Goal: Task Accomplishment & Management: Use online tool/utility

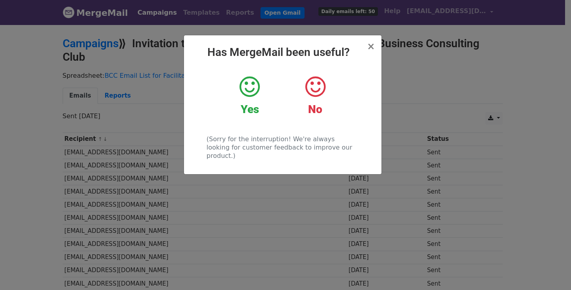
click at [253, 87] on icon at bounding box center [250, 87] width 20 height 24
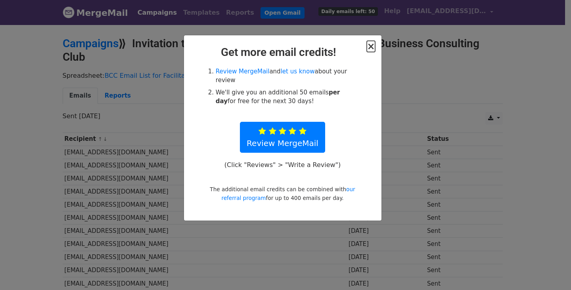
click at [373, 44] on span "×" at bounding box center [371, 46] width 8 height 11
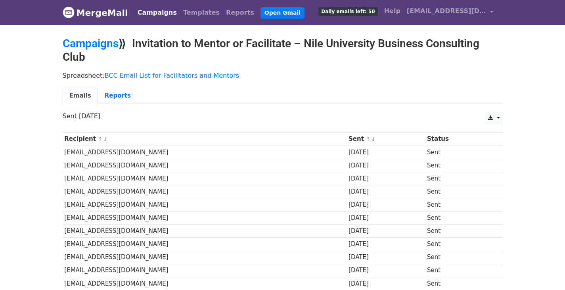
click at [155, 10] on link "Campaigns" at bounding box center [157, 13] width 46 height 16
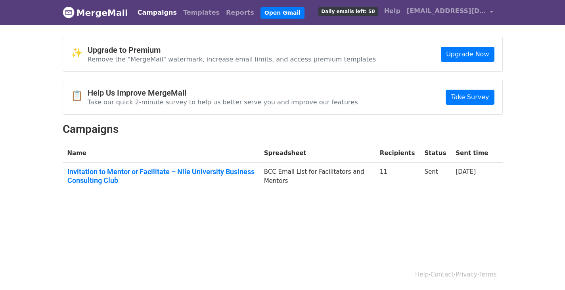
scroll to position [1, 0]
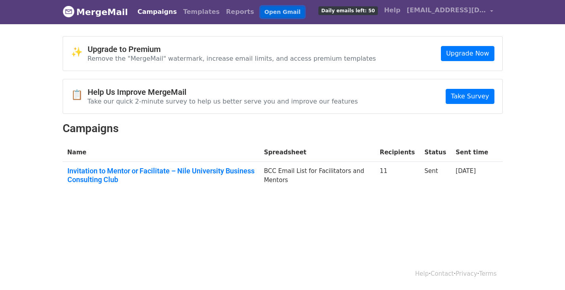
click at [261, 12] on link "Open Gmail" at bounding box center [283, 12] width 44 height 12
